Goal: Entertainment & Leisure: Consume media (video, audio)

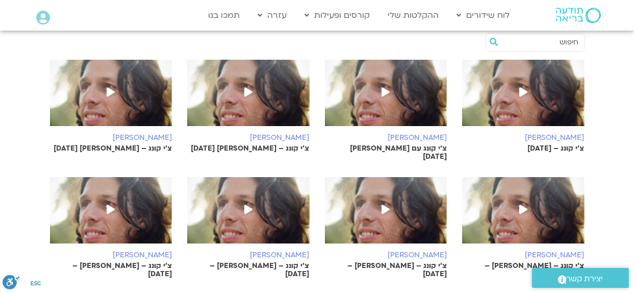
scroll to position [306, 0]
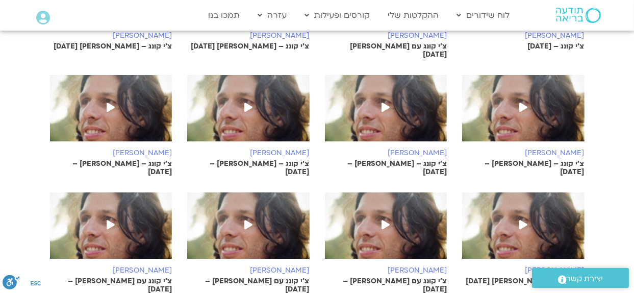
click at [245, 102] on icon at bounding box center [248, 106] width 8 height 9
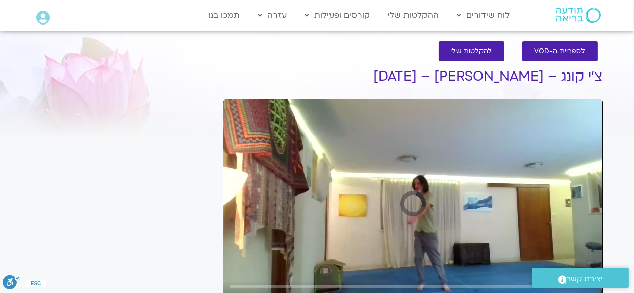
scroll to position [102, 0]
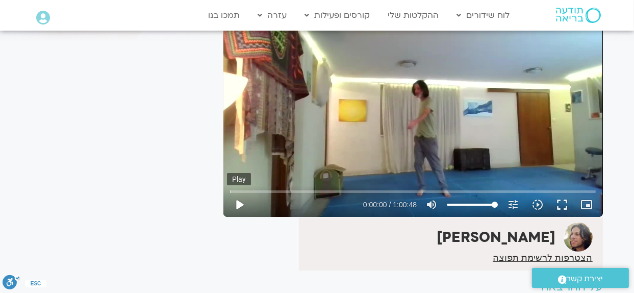
click at [242, 203] on button "play_arrow" at bounding box center [239, 204] width 24 height 24
drag, startPoint x: 235, startPoint y: 192, endPoint x: 250, endPoint y: 195, distance: 15.6
click at [250, 194] on input "Seek" at bounding box center [413, 191] width 366 height 6
drag, startPoint x: 252, startPoint y: 191, endPoint x: 272, endPoint y: 192, distance: 20.4
click at [272, 192] on input "Seek" at bounding box center [413, 191] width 366 height 6
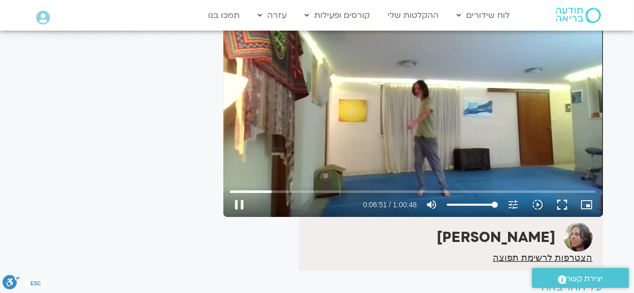
type input "411.983238"
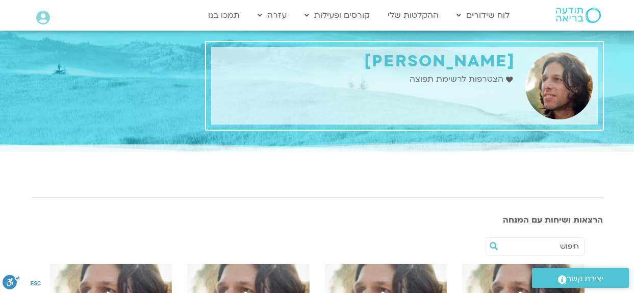
scroll to position [306, 0]
